Goal: Find specific page/section: Find specific page/section

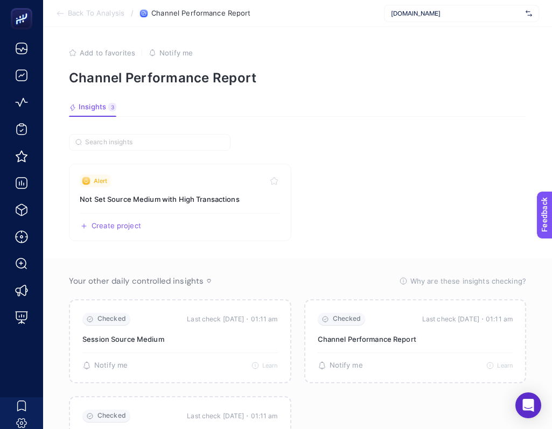
click at [474, 16] on span "[DOMAIN_NAME]" at bounding box center [456, 13] width 130 height 9
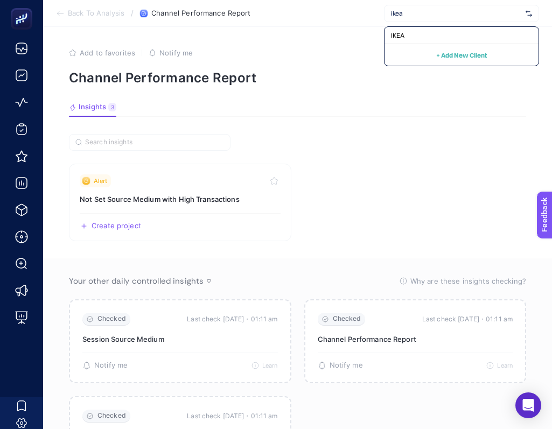
type input "ikea"
click at [437, 38] on div "IKEA" at bounding box center [461, 35] width 154 height 17
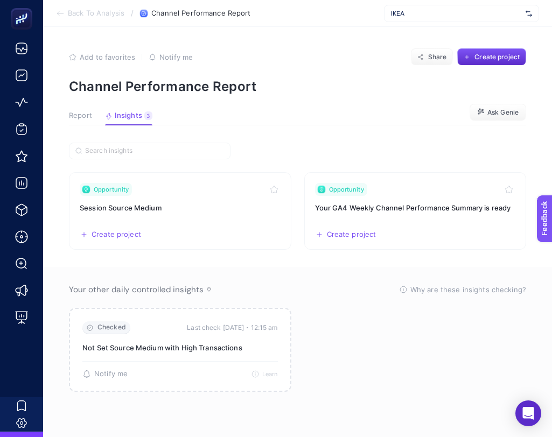
click at [83, 118] on span "Report" at bounding box center [80, 115] width 23 height 9
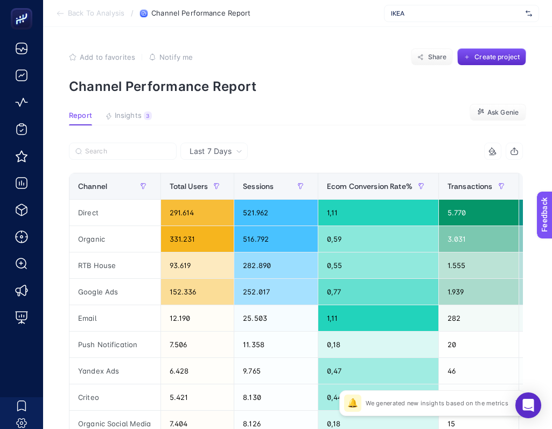
click at [502, 13] on span "IKEA" at bounding box center [456, 13] width 130 height 9
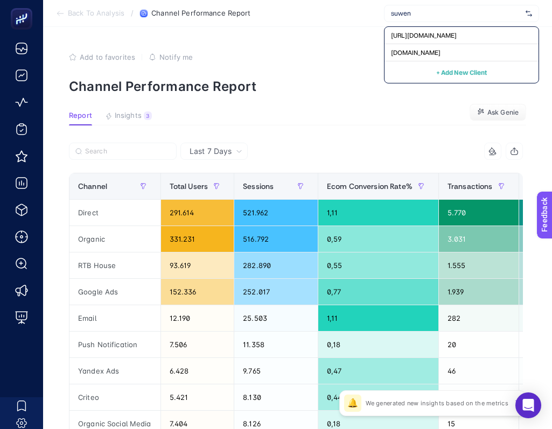
type input "suwen"
click at [481, 54] on div "[DOMAIN_NAME]" at bounding box center [461, 52] width 154 height 17
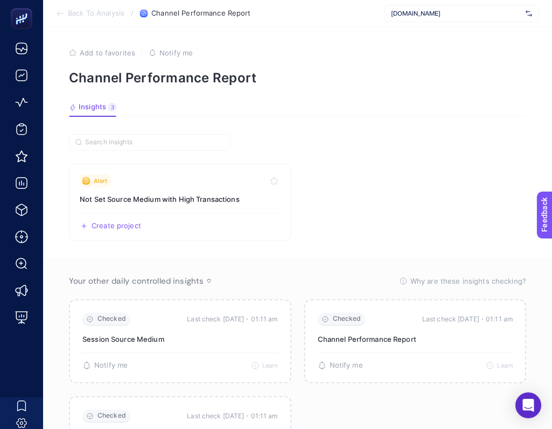
click at [482, 151] on section "Alert Not Set Source Medium with High Transactions Create project Share Your ot…" at bounding box center [297, 316] width 457 height 365
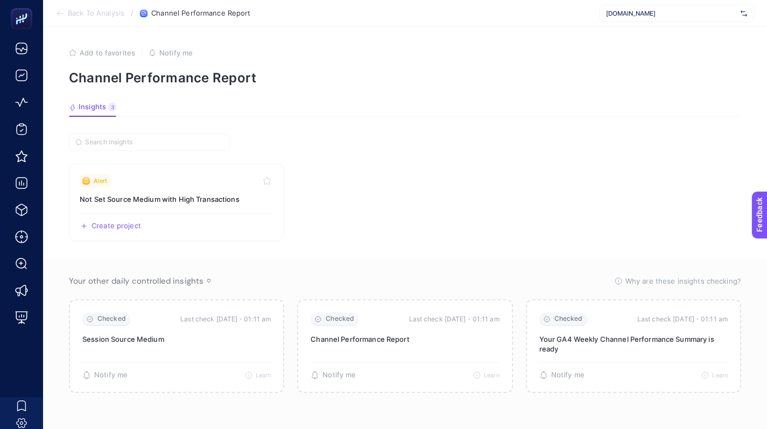
click at [651, 15] on span "[DOMAIN_NAME]" at bounding box center [671, 13] width 130 height 9
type input "ikea"
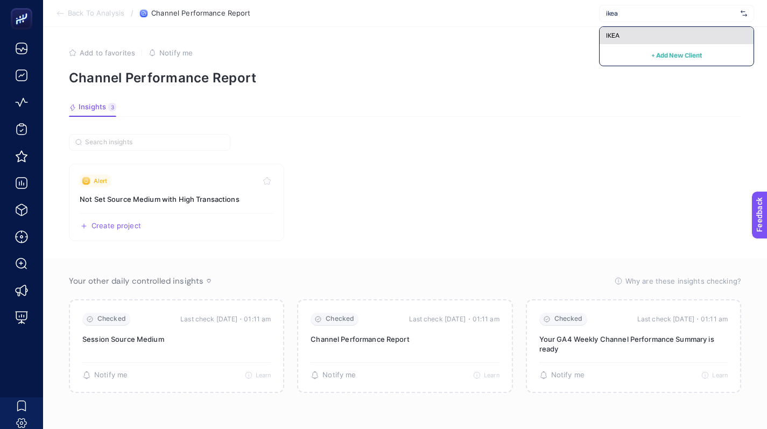
click at [678, 34] on div "IKEA" at bounding box center [677, 35] width 154 height 17
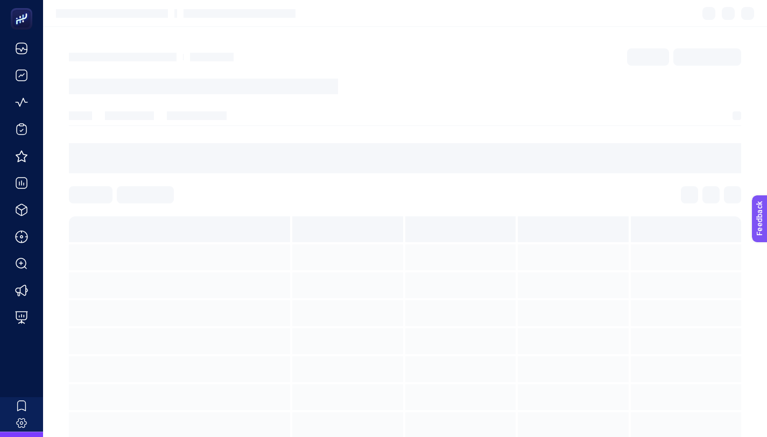
click at [196, 61] on div at bounding box center [212, 57] width 44 height 9
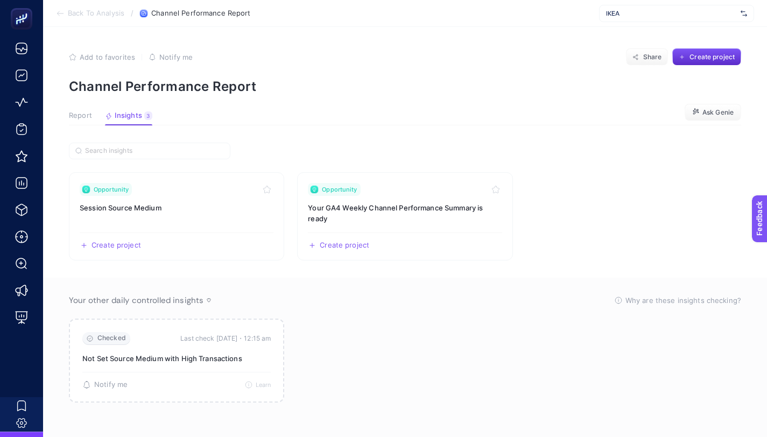
click at [57, 136] on article "Add to favorites false Notify me Share Create project Channel Performance Repor…" at bounding box center [405, 232] width 724 height 410
click at [81, 118] on span "Report" at bounding box center [80, 115] width 23 height 9
